Goal: Navigation & Orientation: Find specific page/section

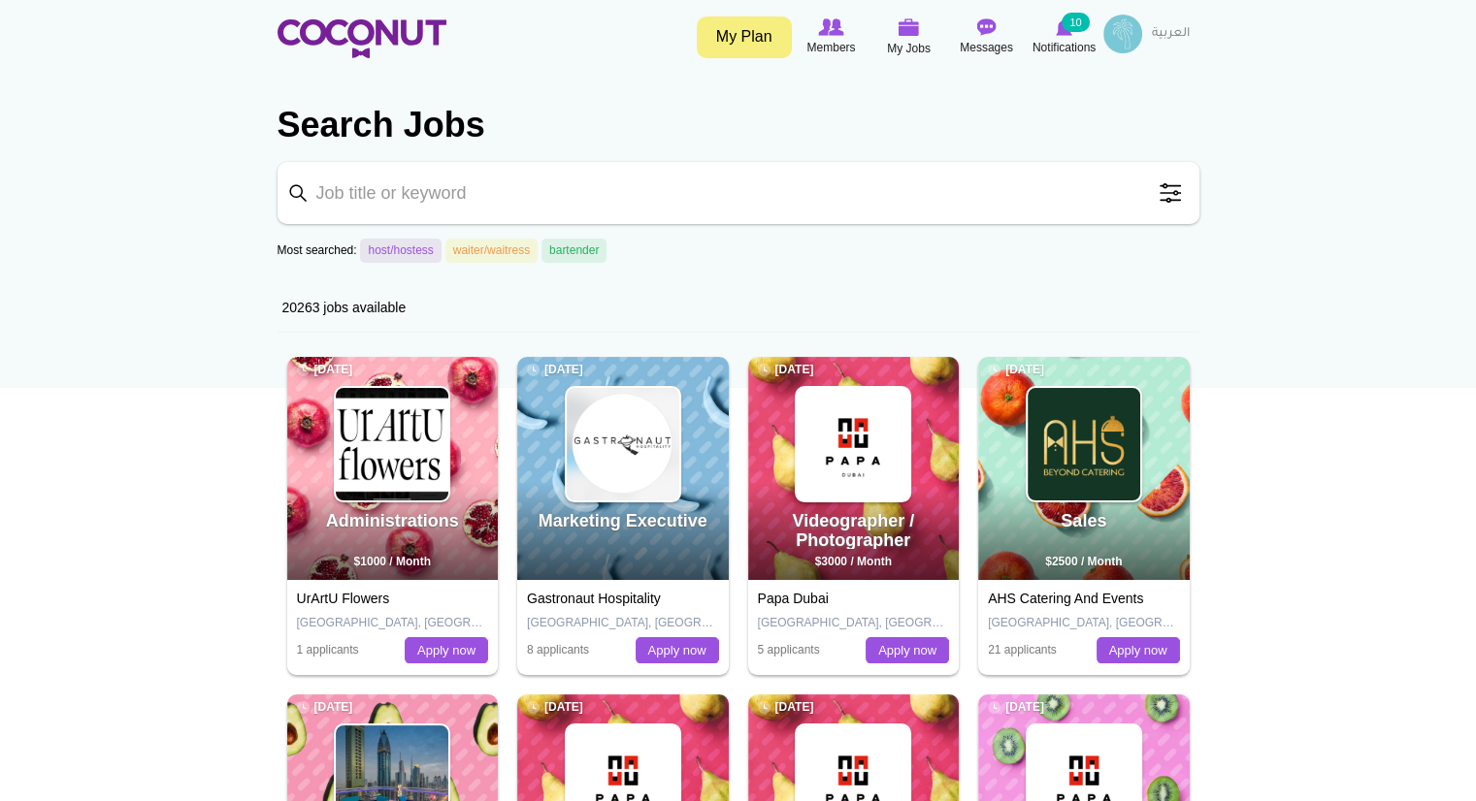
click at [1129, 30] on img at bounding box center [1122, 34] width 39 height 39
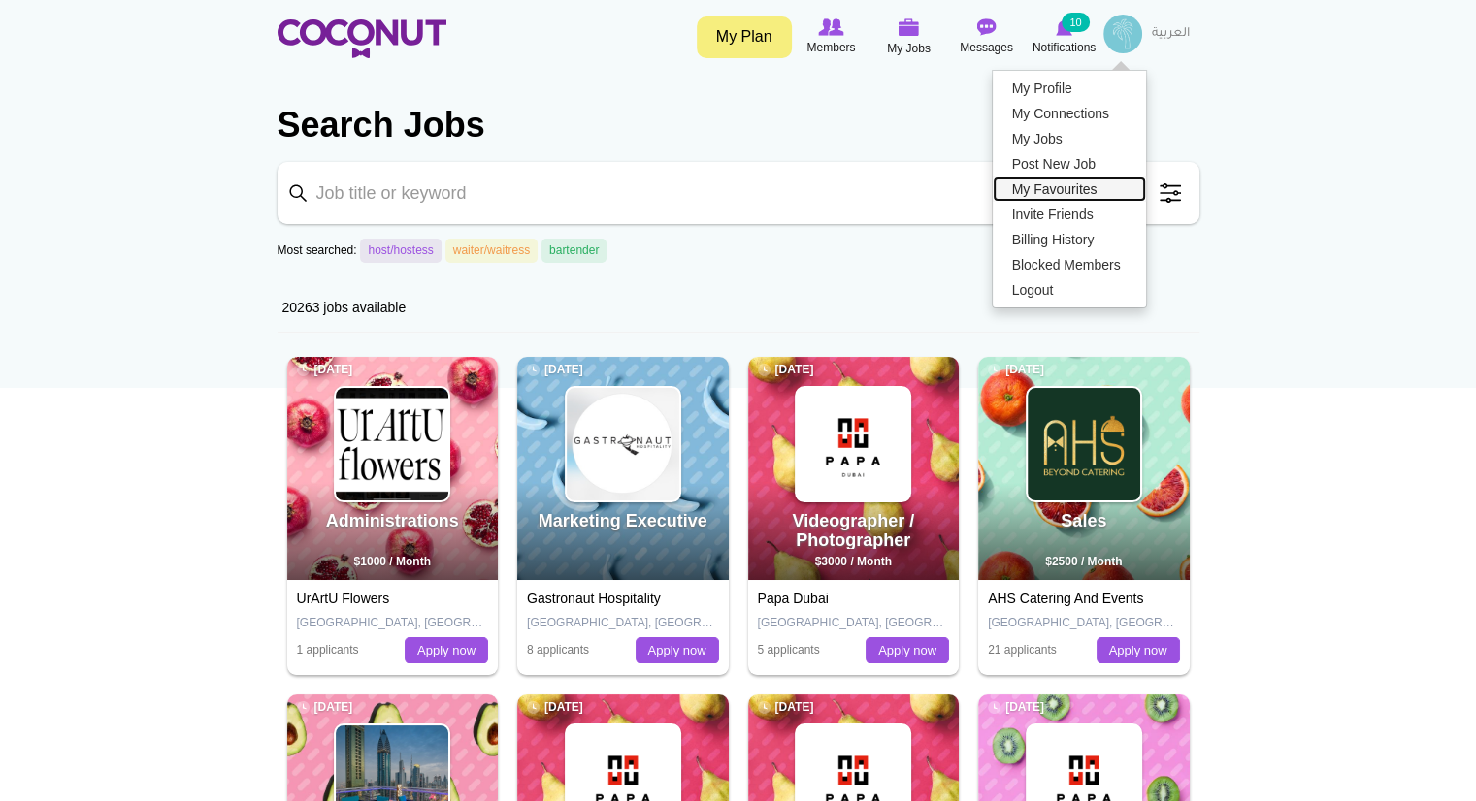
click at [1069, 186] on link "My Favourites" at bounding box center [1069, 189] width 153 height 25
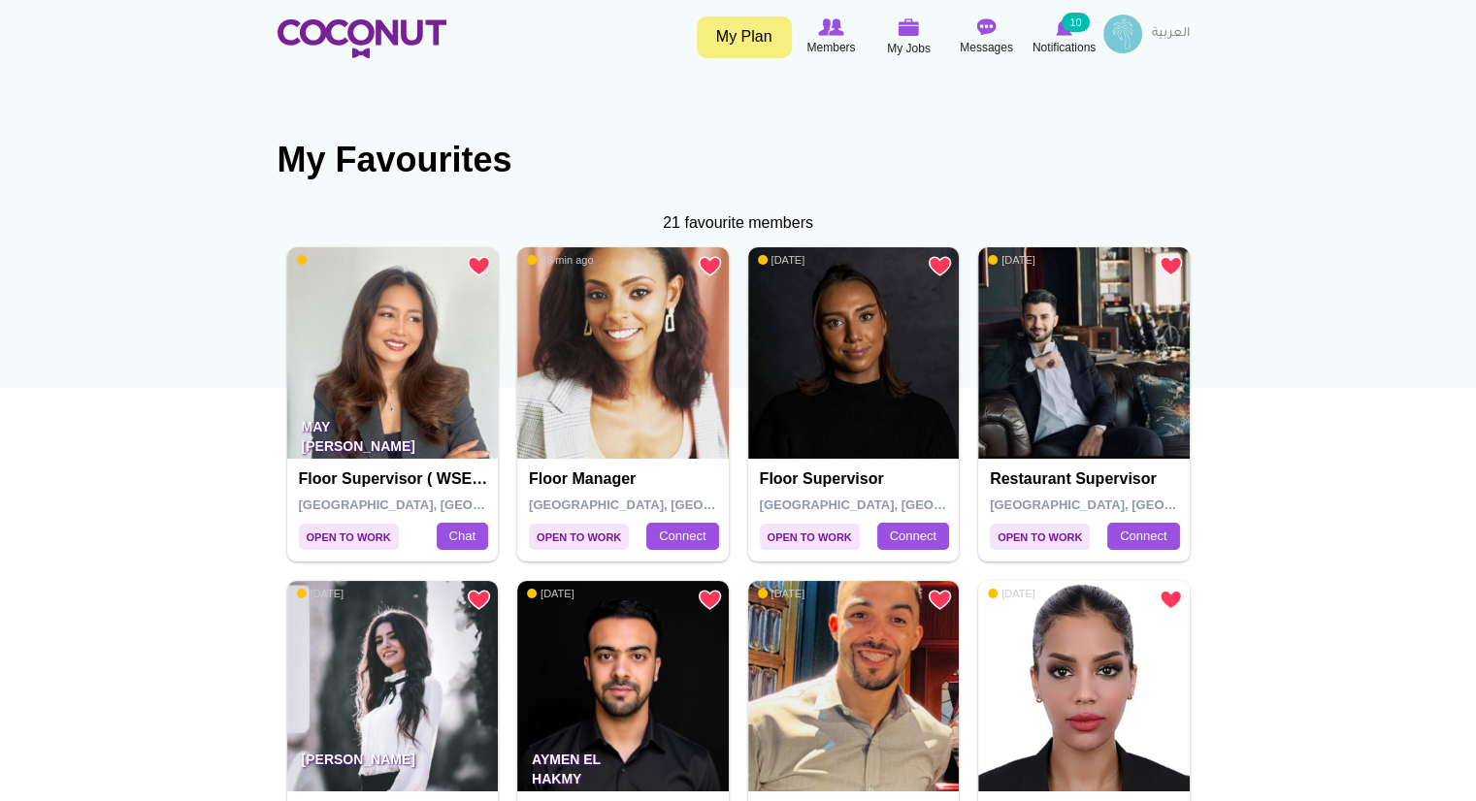
click at [555, 486] on h4 "Floor Manager" at bounding box center [625, 479] width 193 height 17
click at [574, 471] on h4 "Floor Manager" at bounding box center [625, 479] width 193 height 17
click at [562, 269] on img at bounding box center [623, 353] width 212 height 212
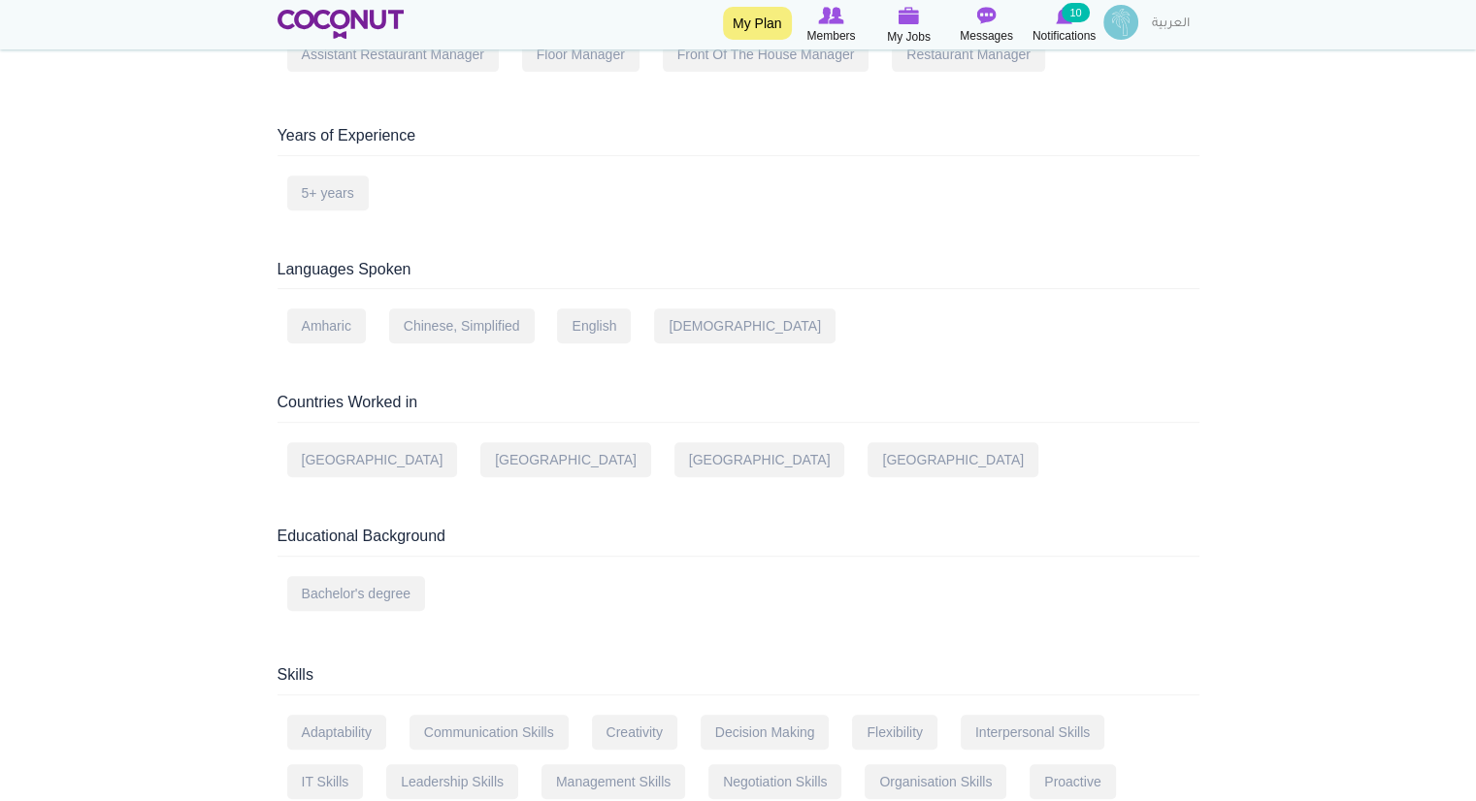
scroll to position [769, 0]
